Goal: Transaction & Acquisition: Register for event/course

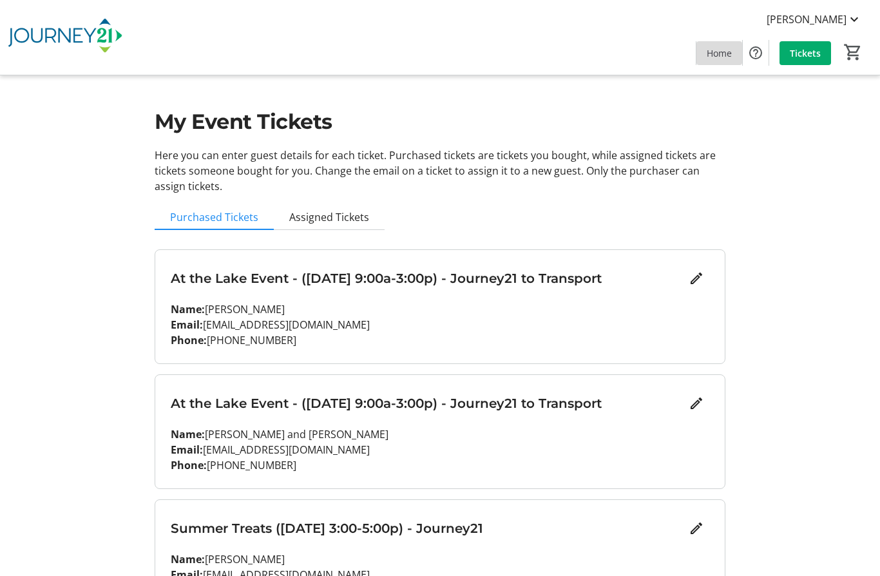
click at [724, 52] on span "Home" at bounding box center [719, 53] width 25 height 14
click at [720, 50] on span "Home" at bounding box center [719, 53] width 25 height 14
click at [717, 50] on span "Home" at bounding box center [719, 53] width 25 height 14
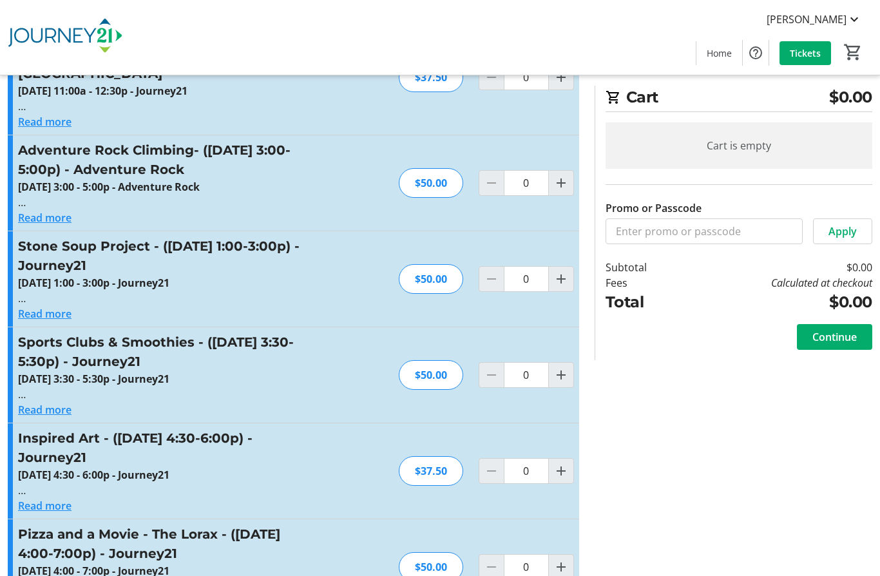
scroll to position [2977, 0]
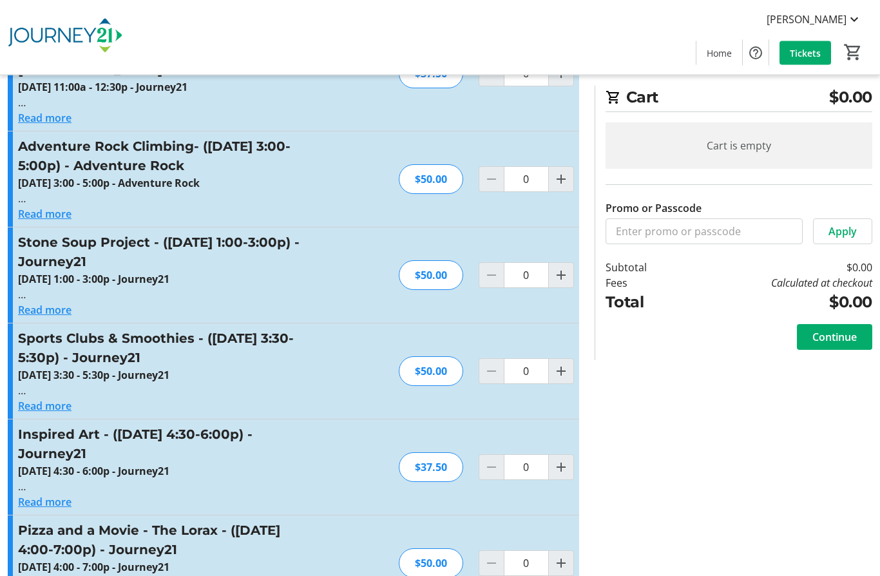
click at [43, 329] on h3 "Sports Clubs & Smoothies - (September 17 - 3:30-5:30p) - Journey21" at bounding box center [159, 348] width 282 height 39
click at [38, 329] on h3 "Sports Clubs & Smoothies - (September 17 - 3:30-5:30p) - Journey21" at bounding box center [159, 348] width 282 height 39
click at [56, 399] on button "Read more" at bounding box center [44, 406] width 53 height 15
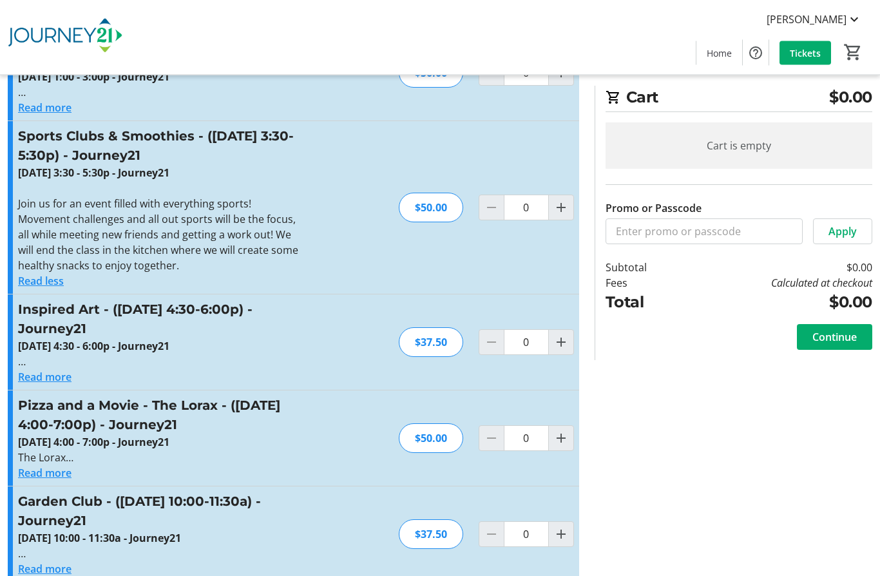
scroll to position [3180, 0]
click at [39, 369] on button "Read more" at bounding box center [44, 376] width 53 height 15
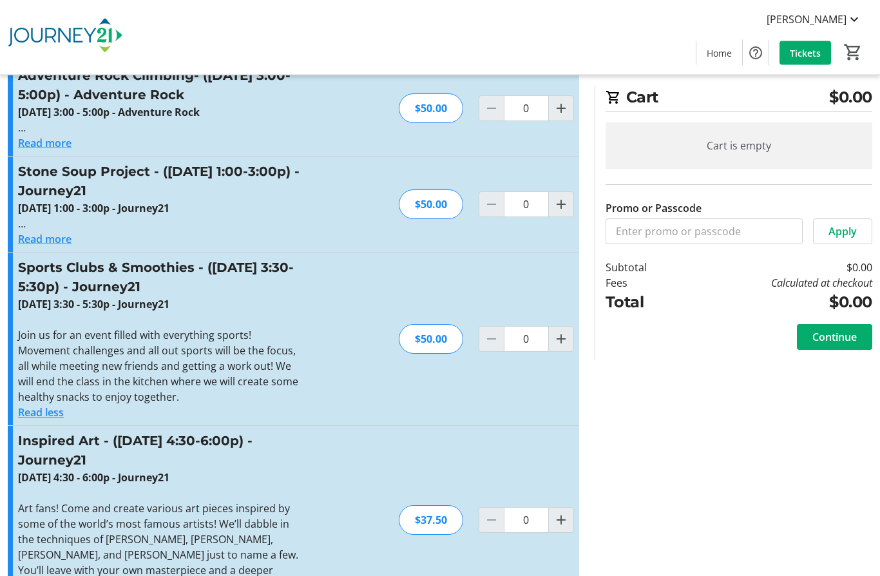
scroll to position [3003, 0]
